Goal: Information Seeking & Learning: Learn about a topic

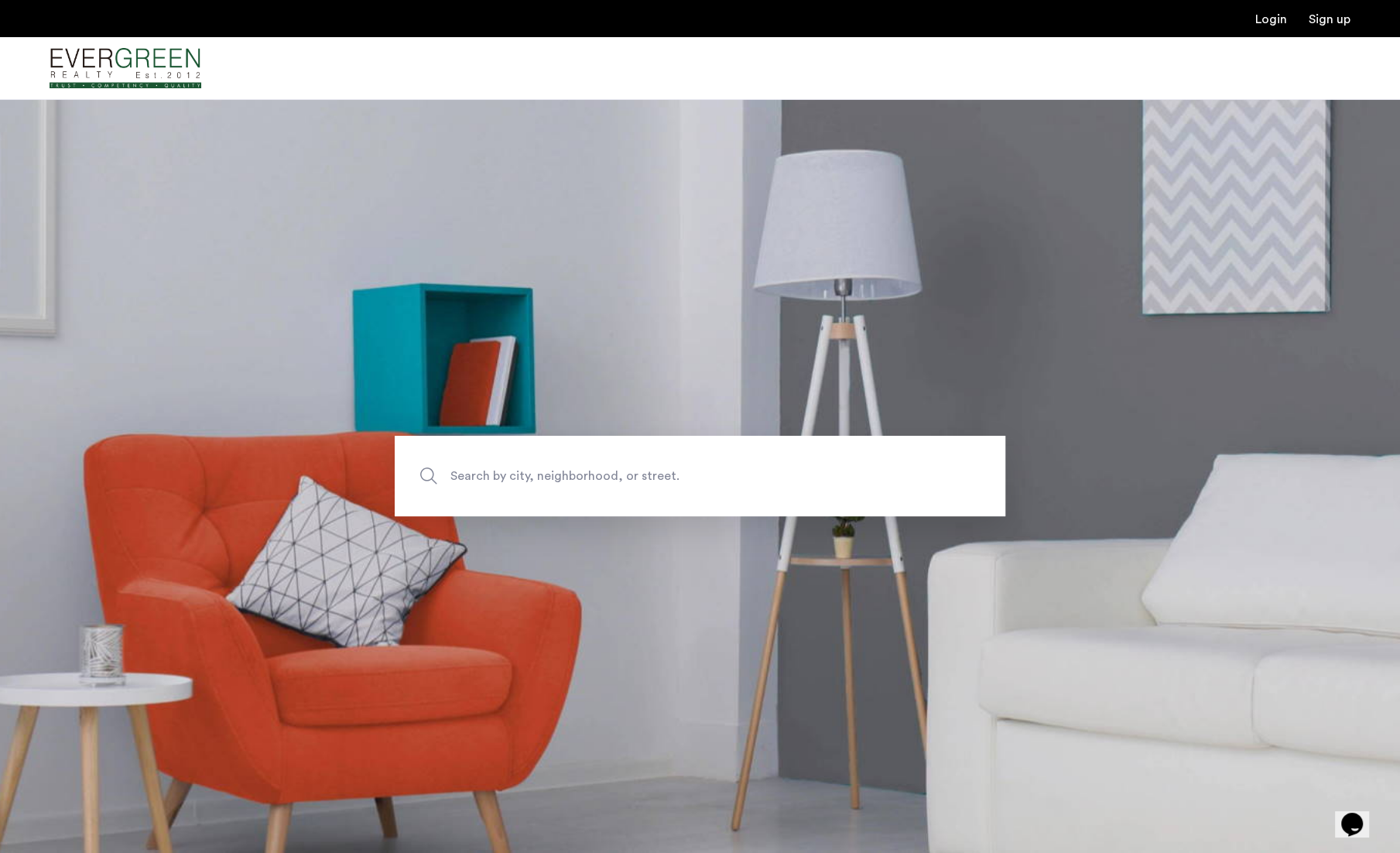
click at [593, 472] on span "Search by city, neighborhood, or street." at bounding box center [663, 476] width 427 height 21
click at [593, 472] on input "Search by city, neighborhood, or street." at bounding box center [700, 476] width 610 height 81
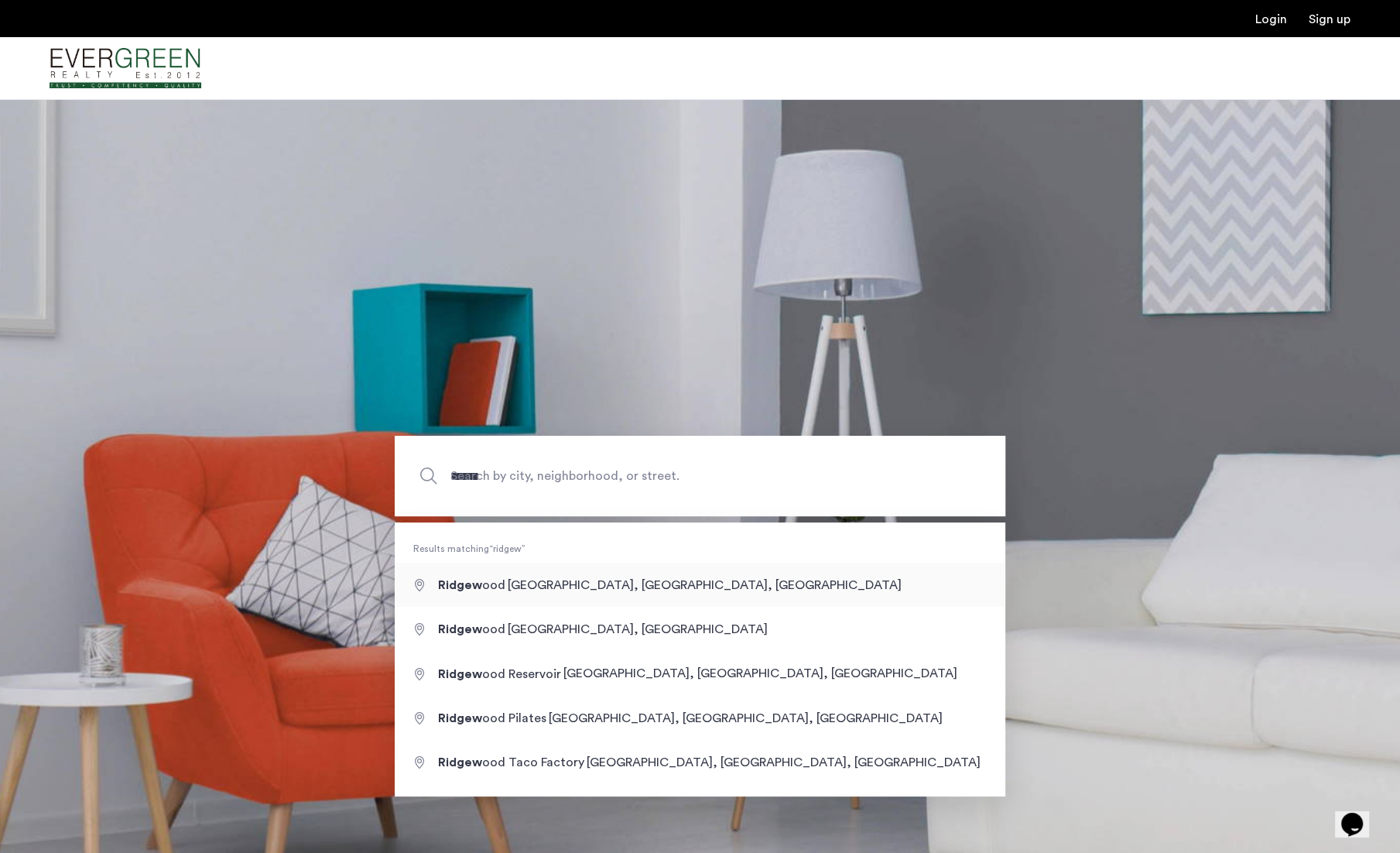
type input "**********"
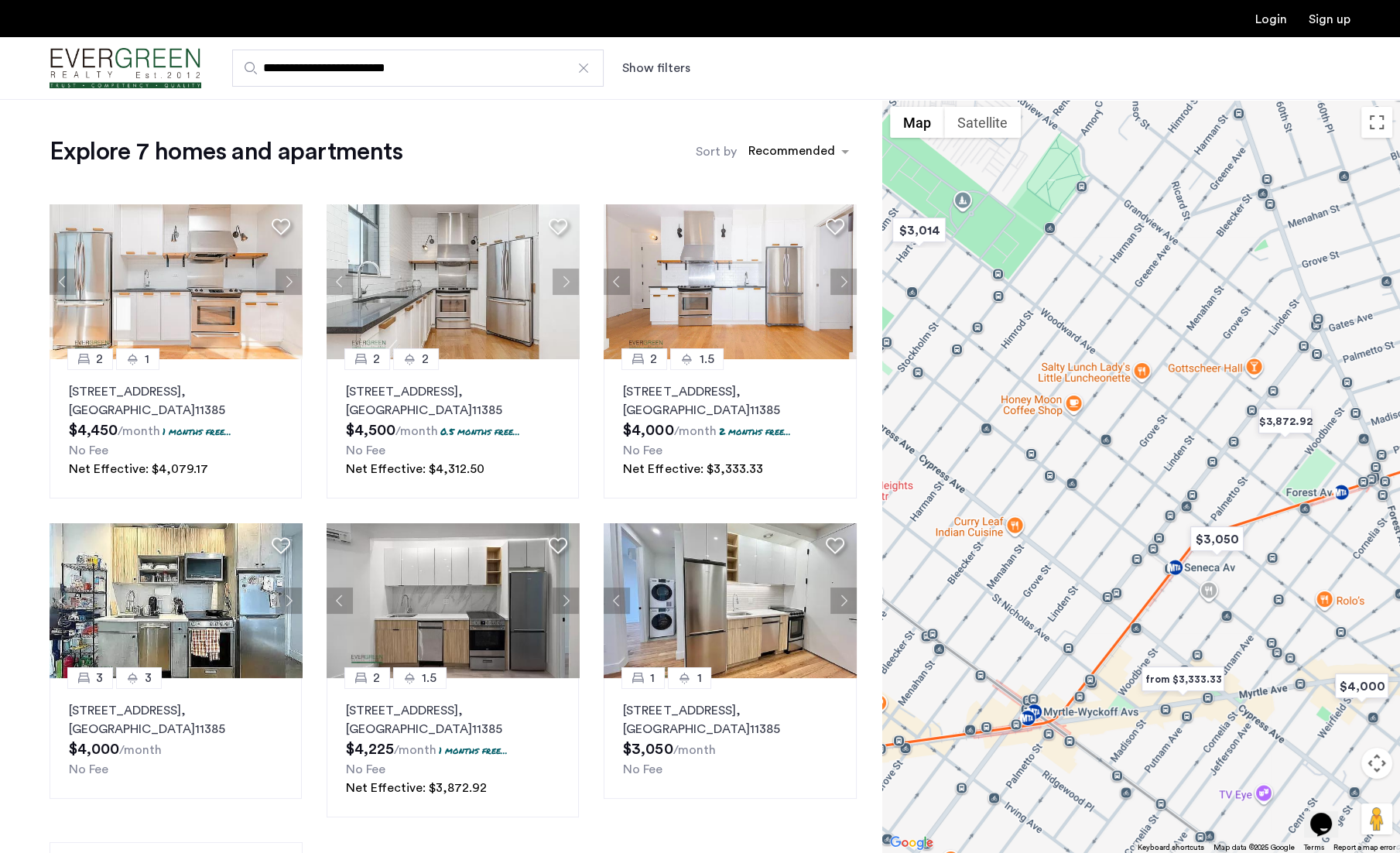
click at [588, 64] on div at bounding box center [584, 68] width 16 height 16
click at [588, 64] on input "**********" at bounding box center [418, 68] width 371 height 37
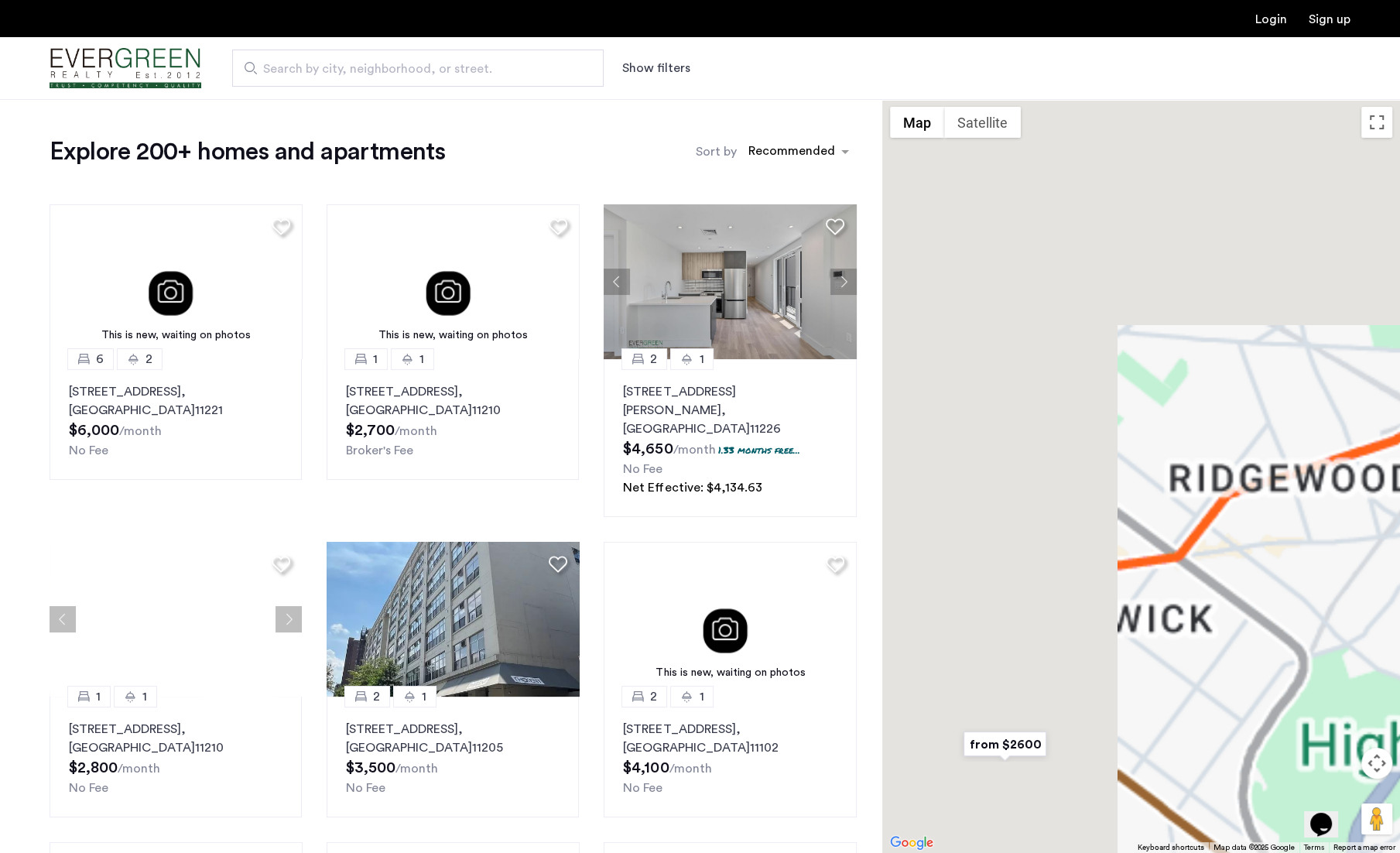
click at [424, 63] on span "Search by city, neighborhood, or street." at bounding box center [412, 69] width 297 height 19
click at [424, 63] on input "Search by city, neighborhood, or street." at bounding box center [418, 68] width 371 height 37
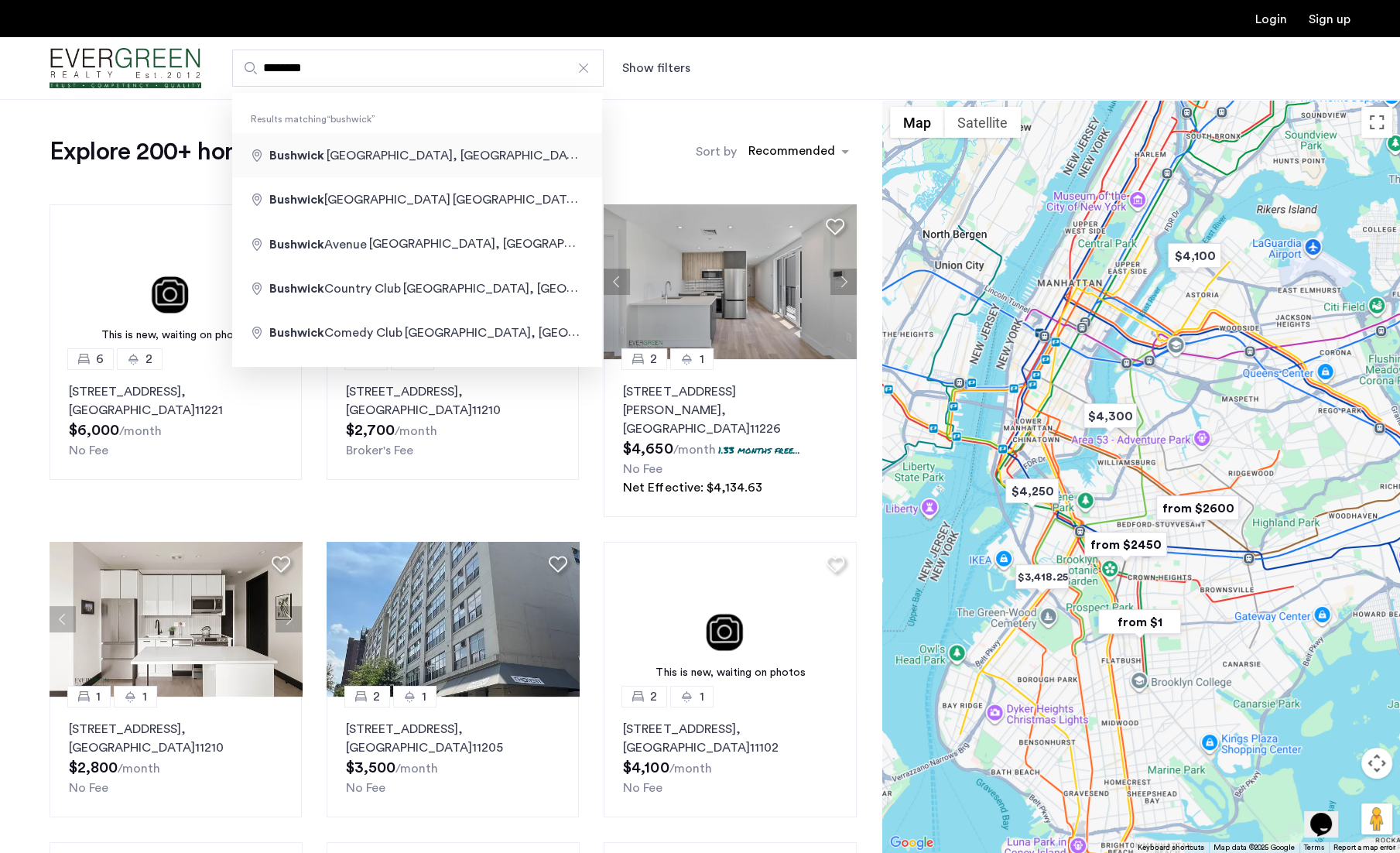
type input "**********"
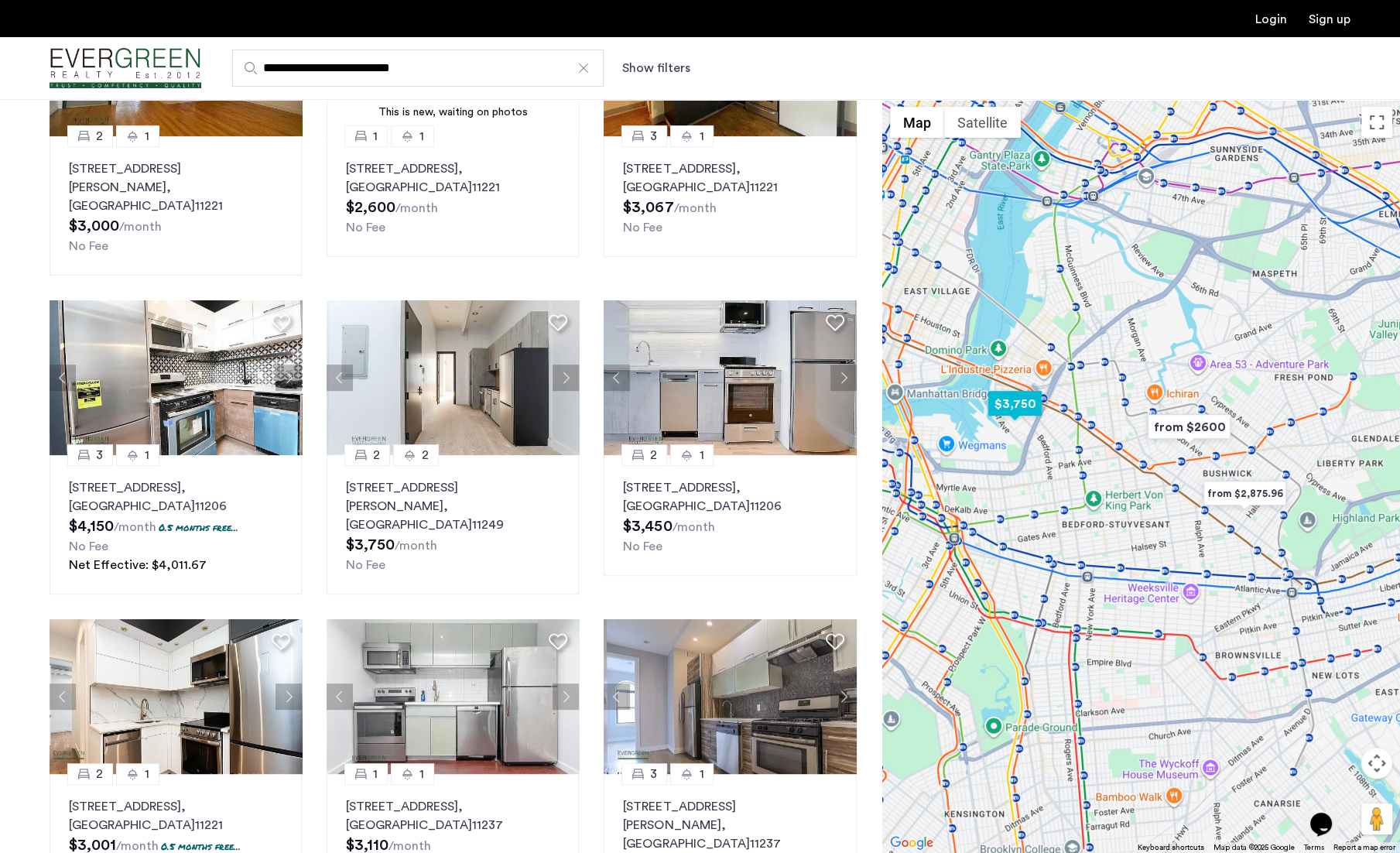
scroll to position [851, 0]
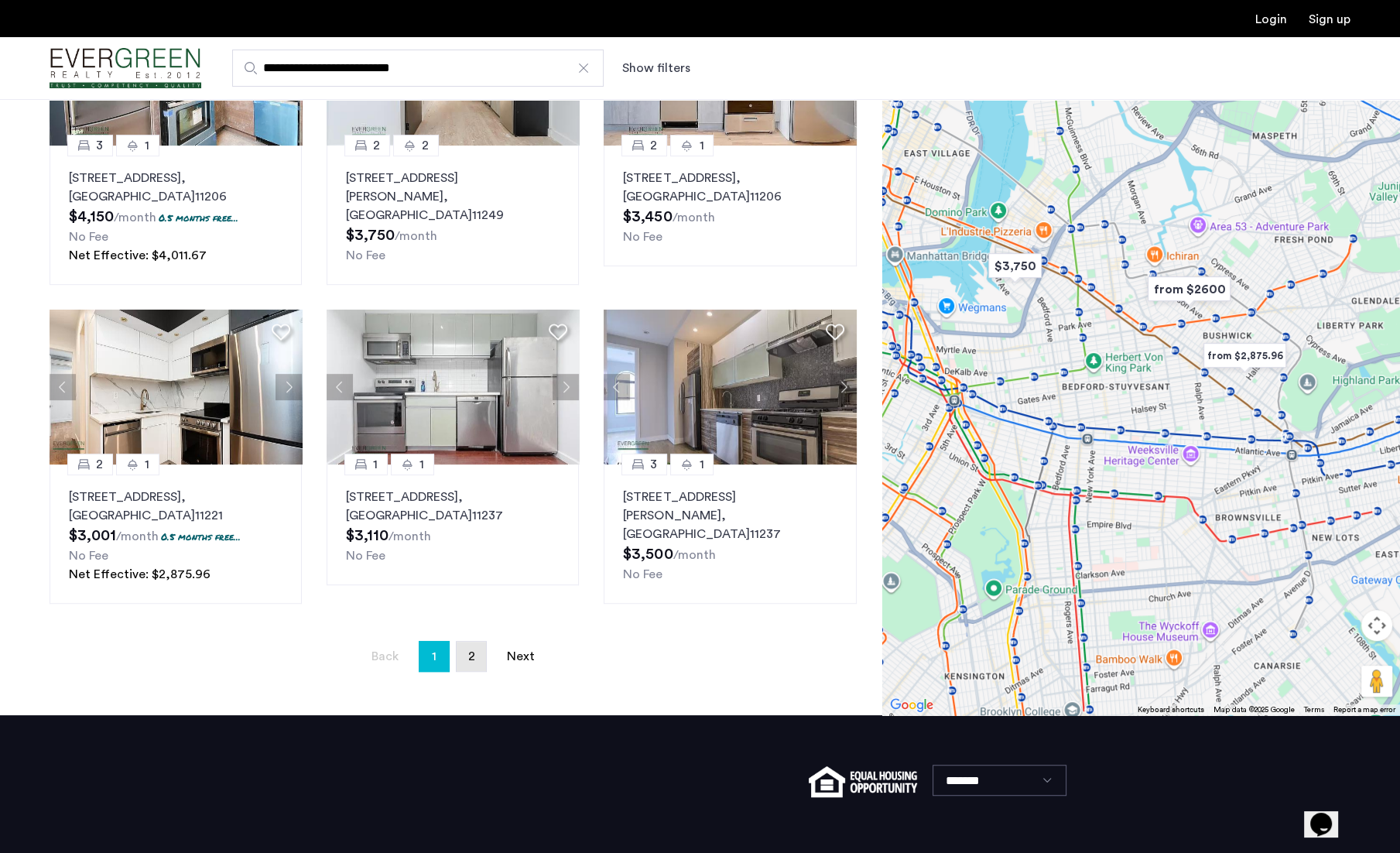
click at [474, 651] on span "2" at bounding box center [471, 656] width 7 height 13
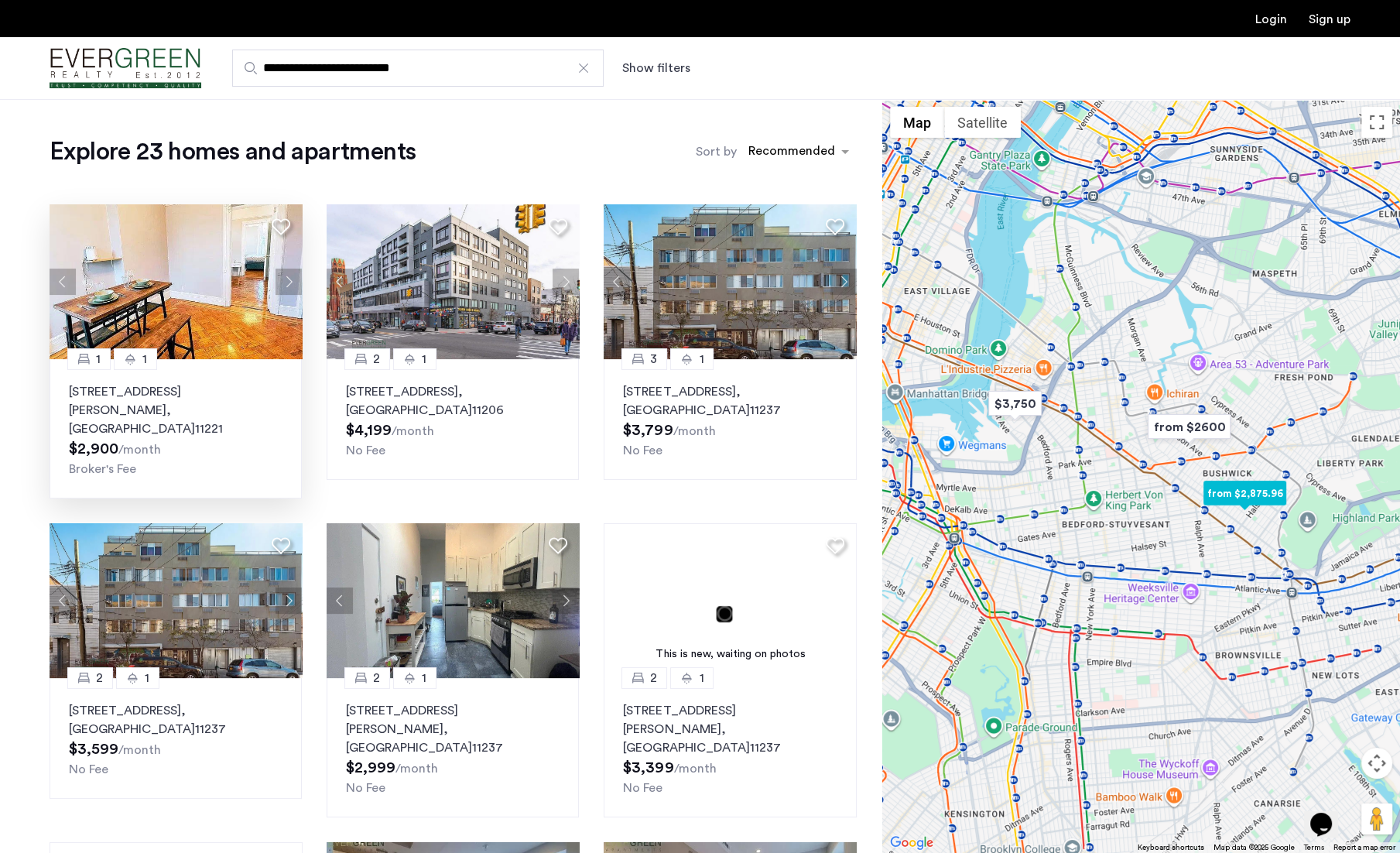
click at [291, 282] on button "Next apartment" at bounding box center [288, 281] width 27 height 27
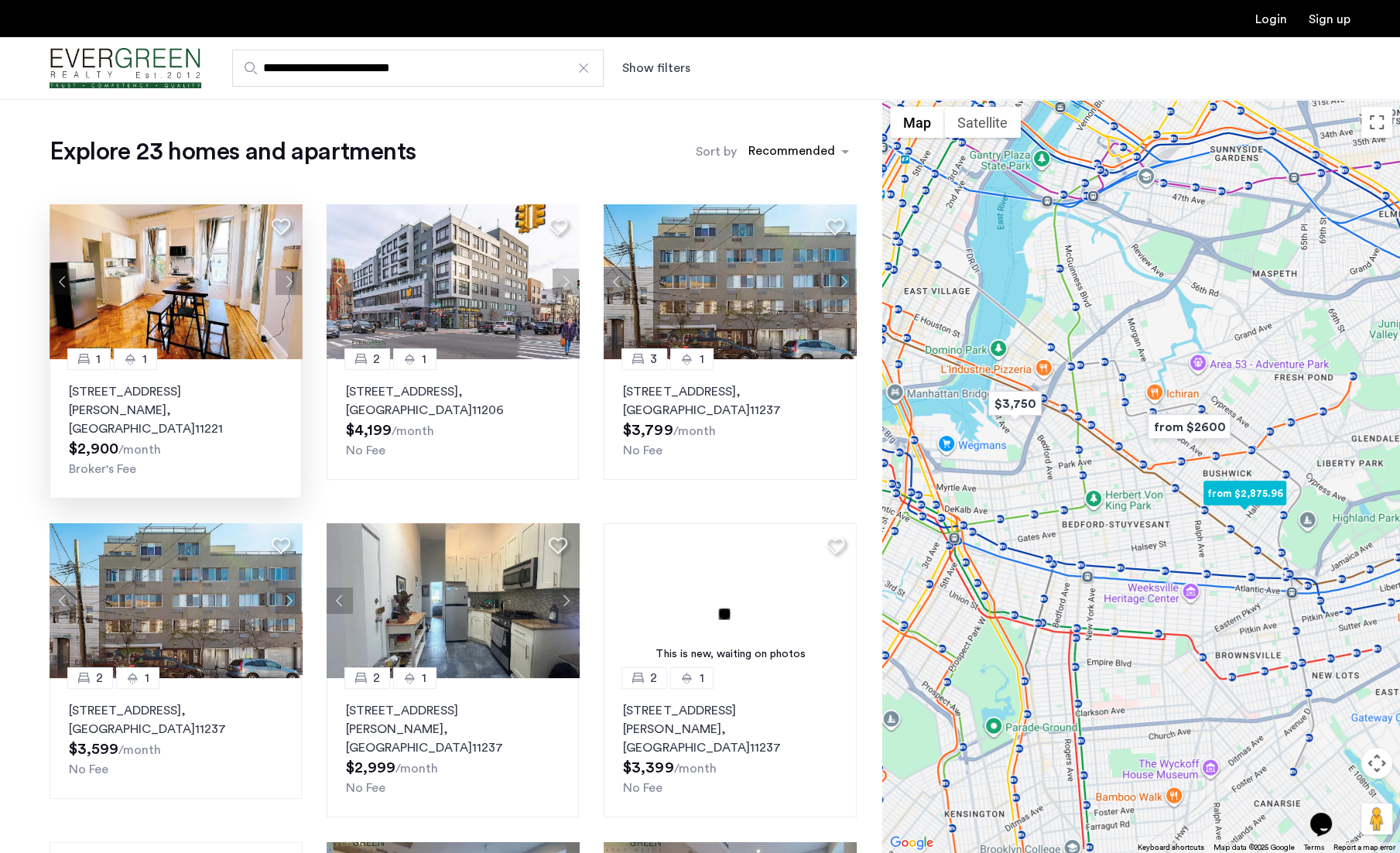
click at [291, 282] on button "Next apartment" at bounding box center [288, 281] width 27 height 27
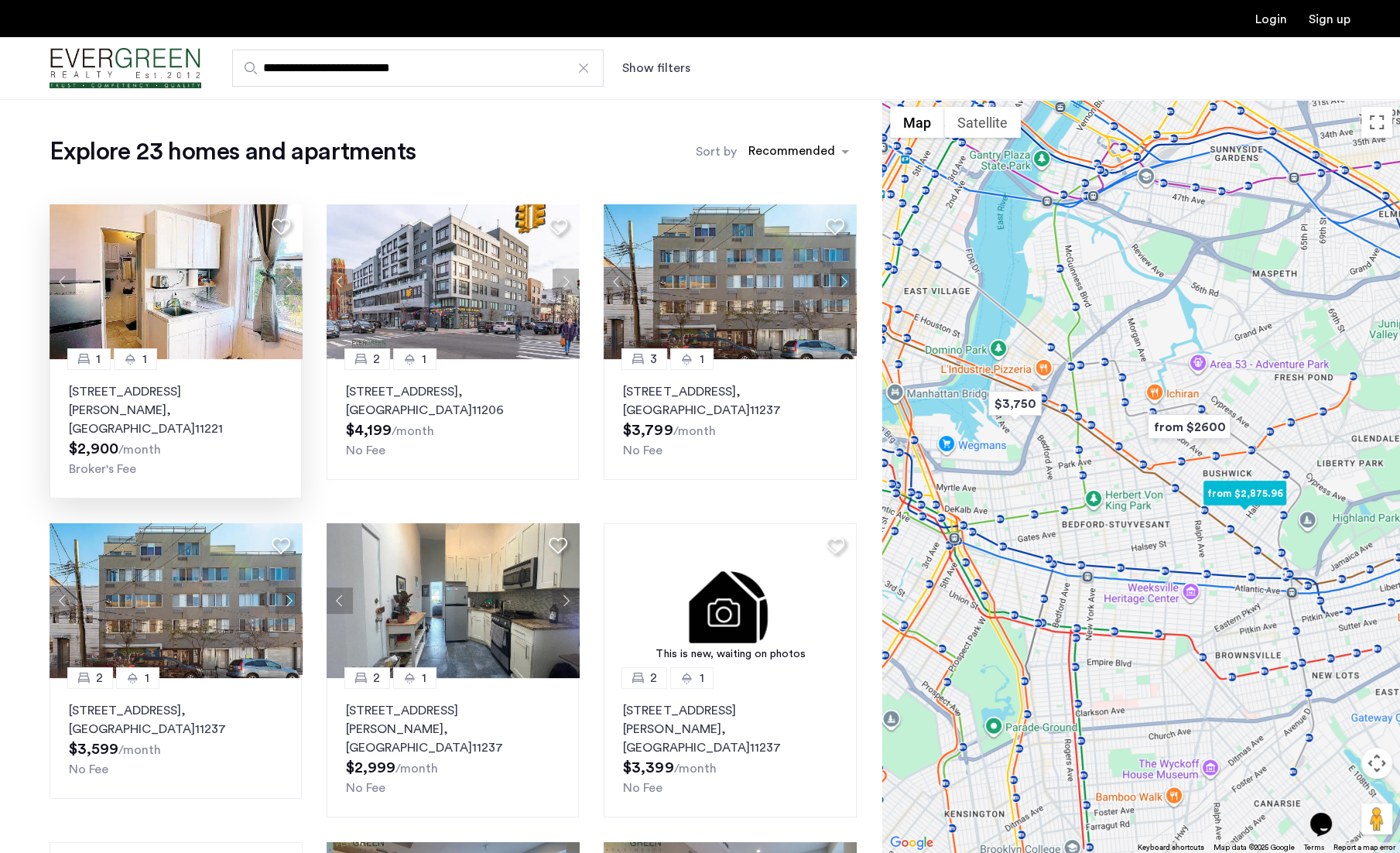
click at [291, 284] on button "Next apartment" at bounding box center [288, 281] width 27 height 27
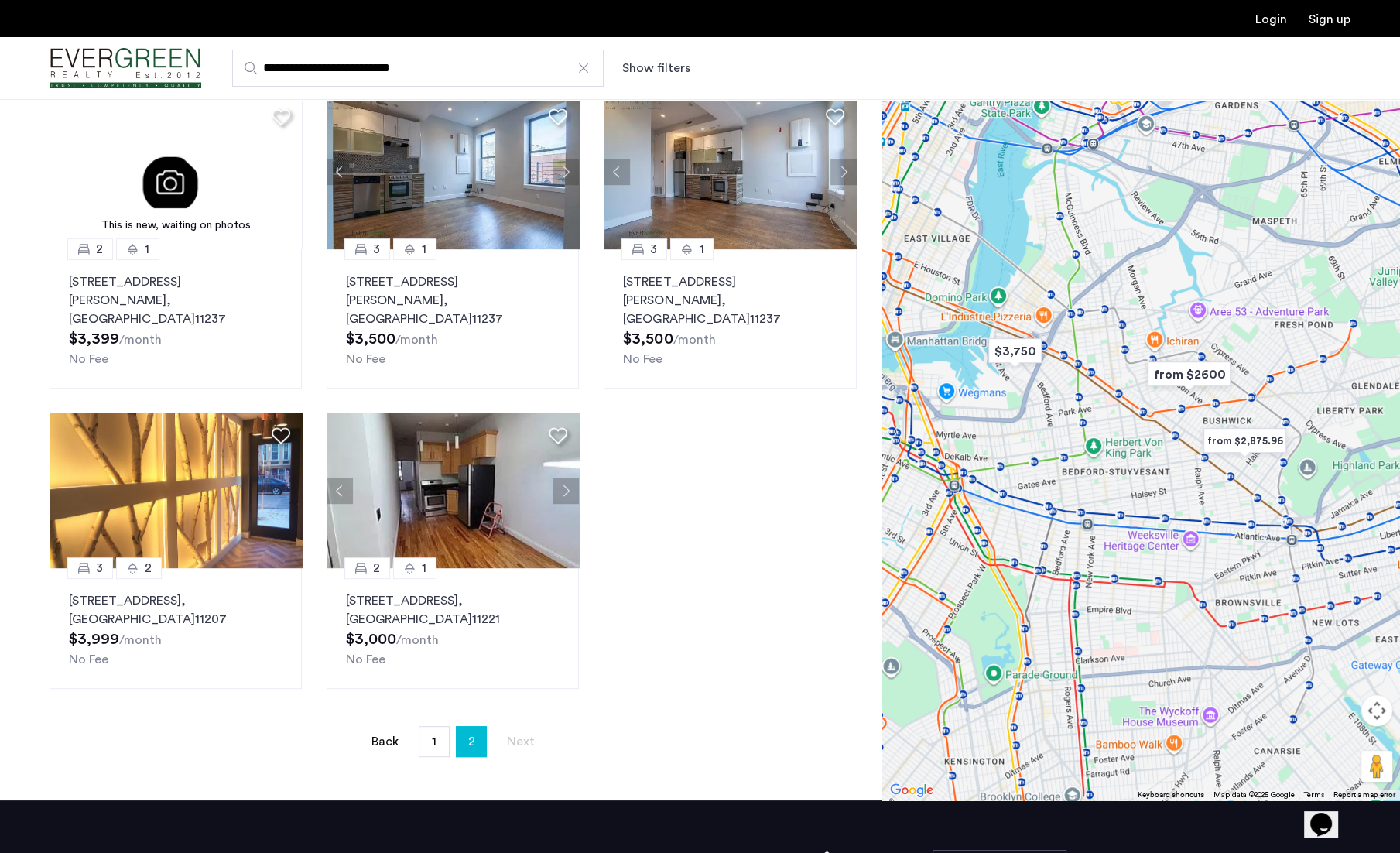
scroll to position [774, 0]
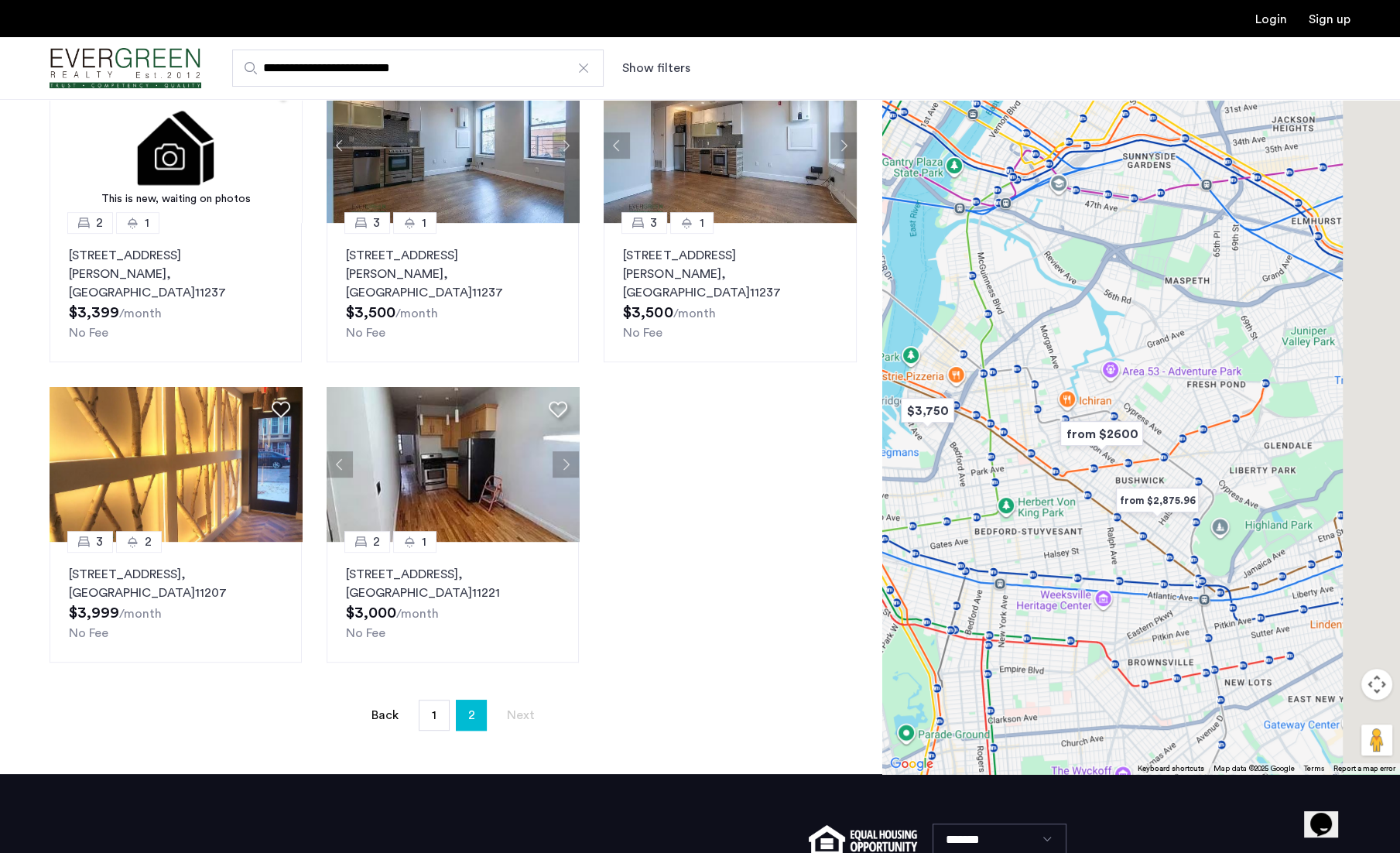
drag, startPoint x: 1252, startPoint y: 413, endPoint x: 1156, endPoint y: 508, distance: 135.1
click at [1156, 508] on div at bounding box center [1141, 396] width 518 height 754
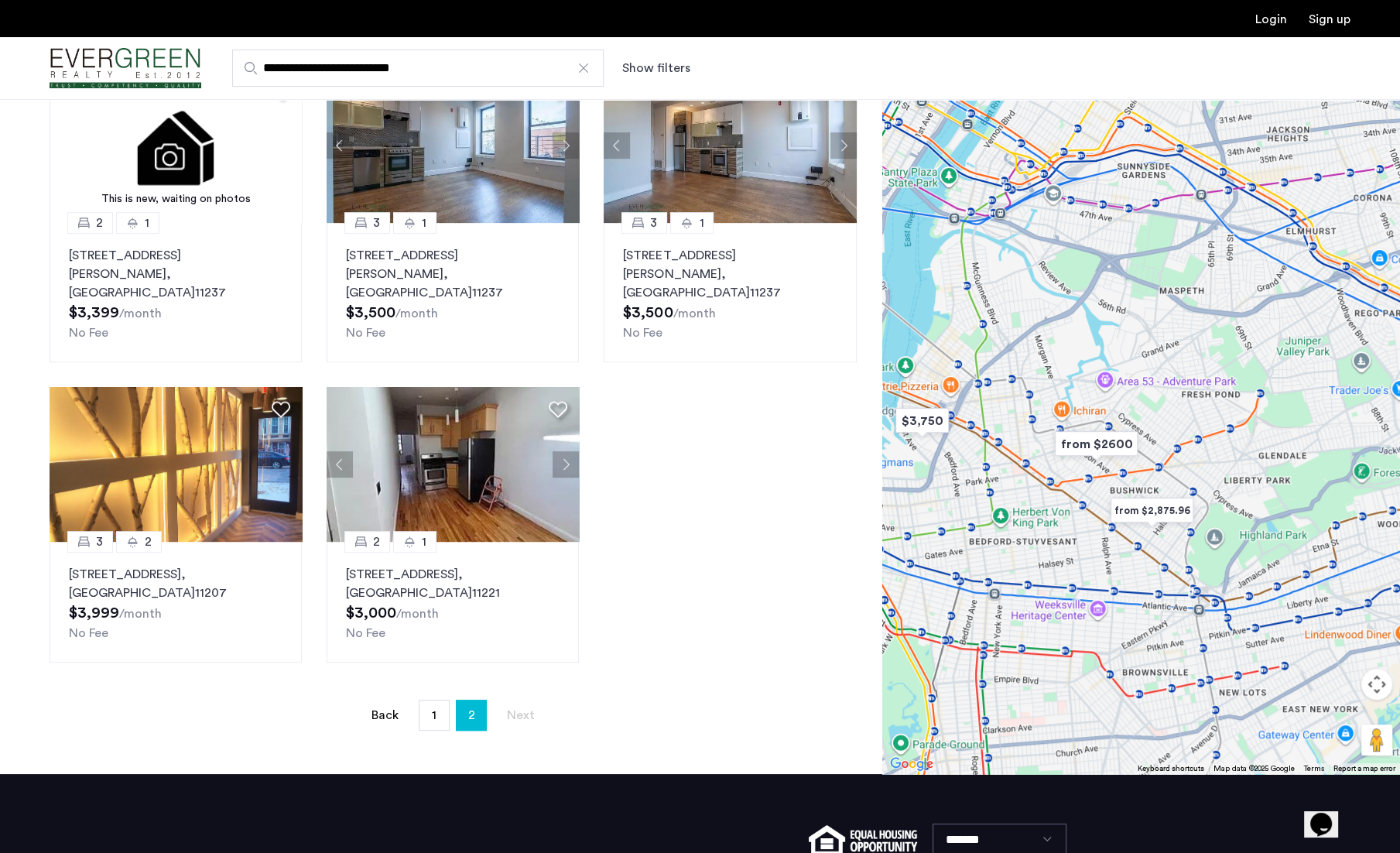
click at [1214, 424] on div at bounding box center [1141, 396] width 518 height 754
click at [1214, 422] on div at bounding box center [1141, 396] width 518 height 754
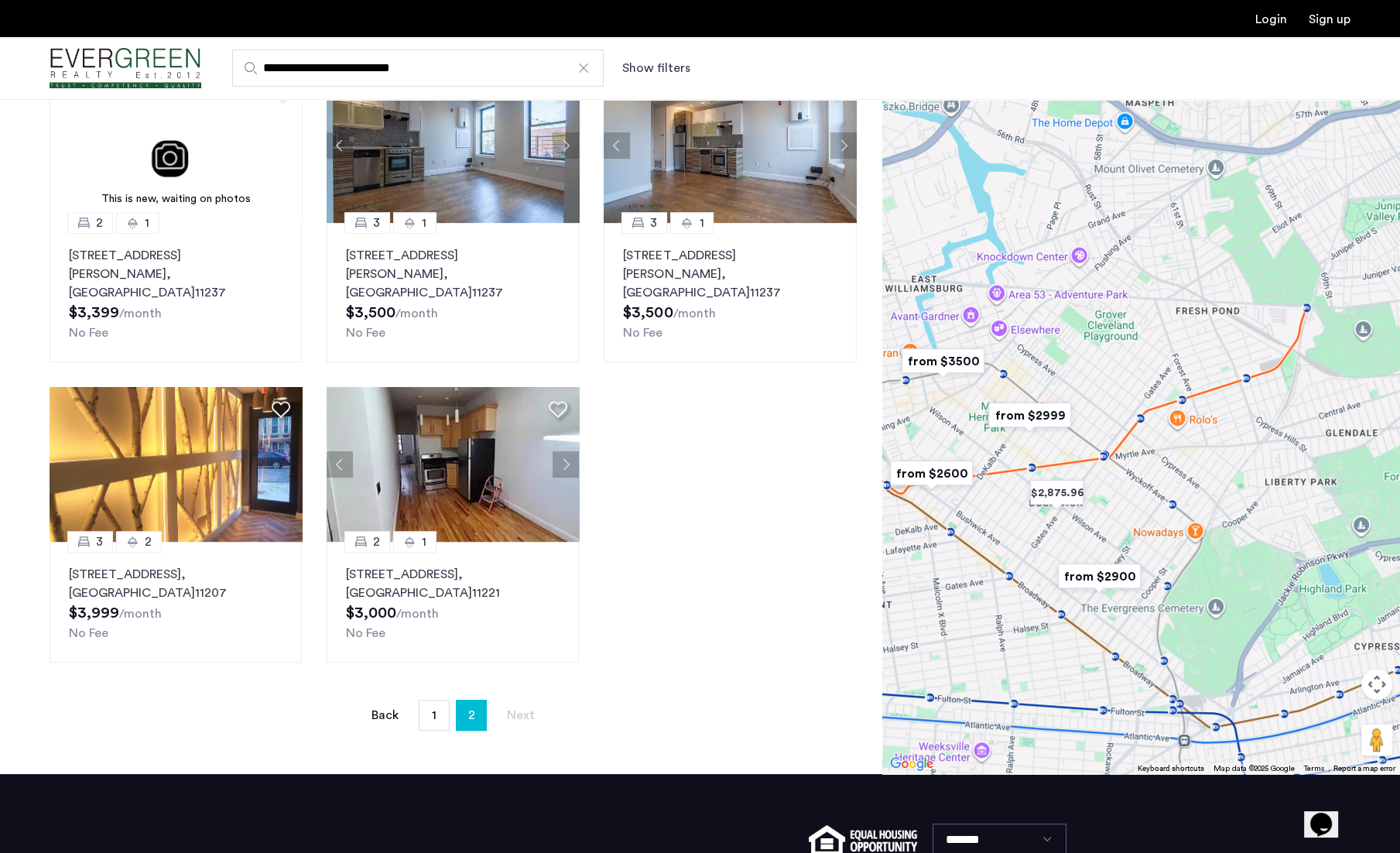
click at [1204, 388] on div at bounding box center [1141, 396] width 518 height 754
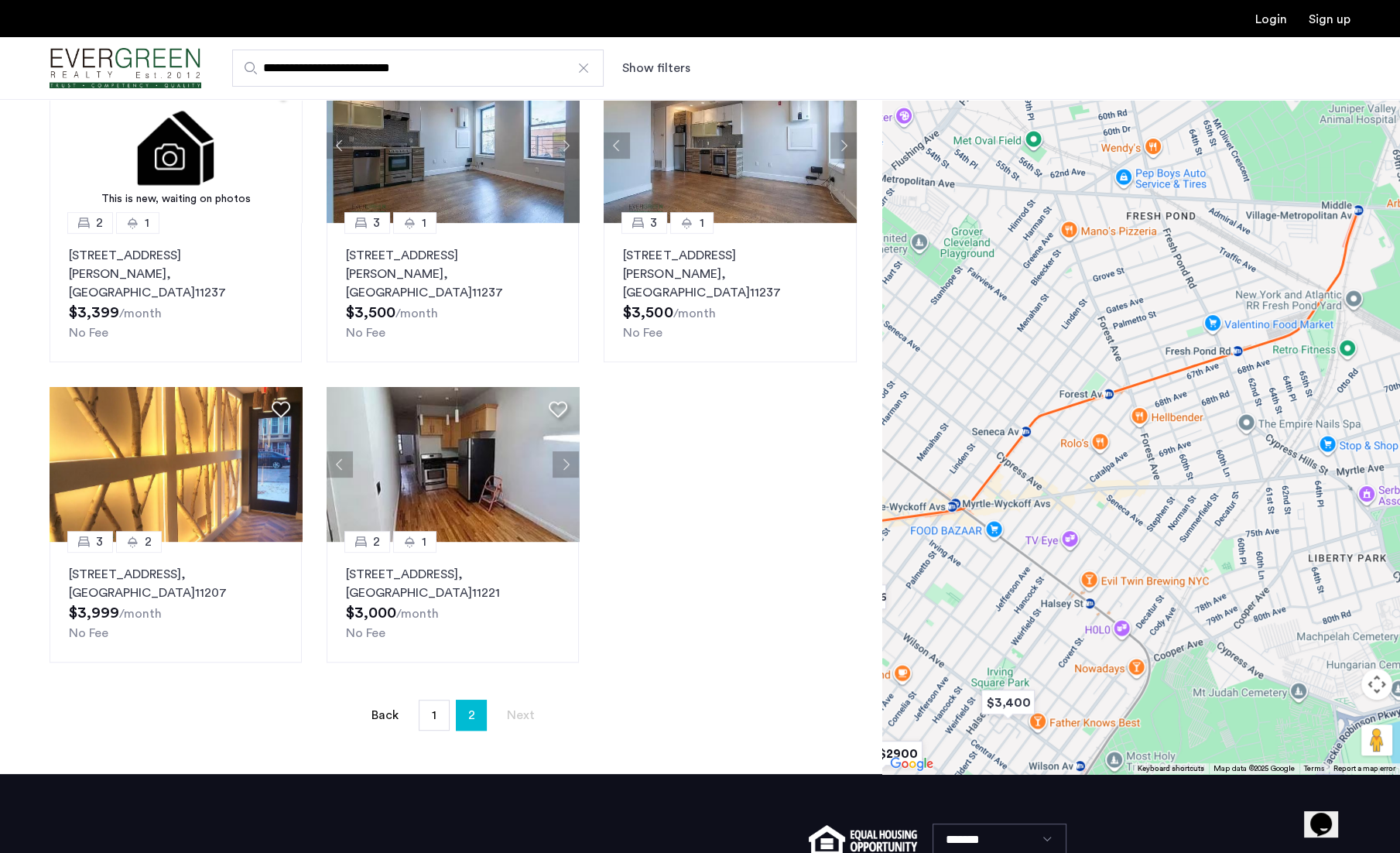
drag, startPoint x: 1275, startPoint y: 404, endPoint x: 1223, endPoint y: 442, distance: 64.4
click at [1223, 442] on div at bounding box center [1141, 396] width 518 height 754
